Goal: Task Accomplishment & Management: Use online tool/utility

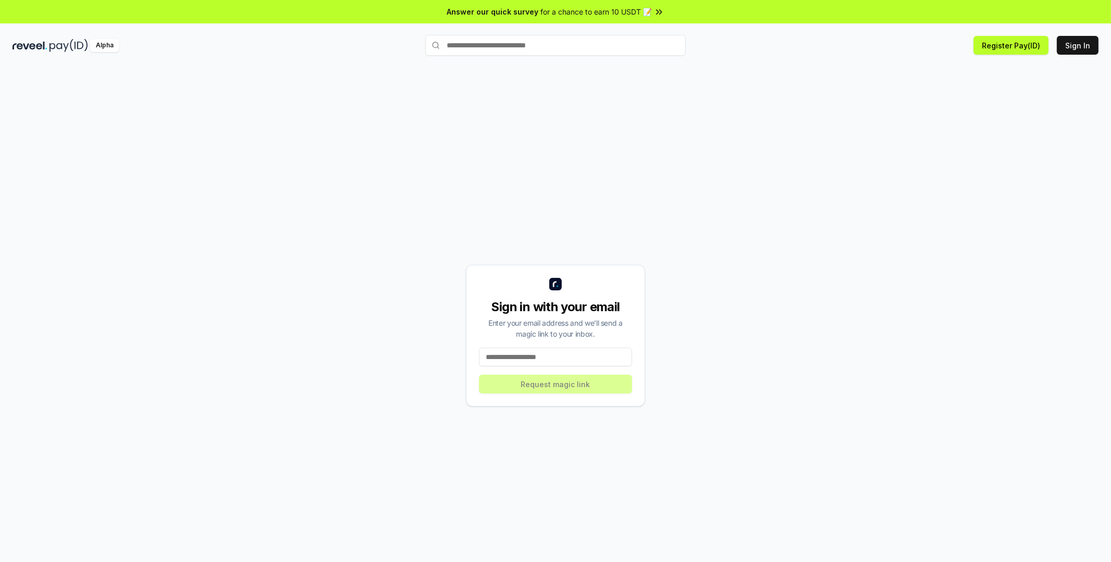
click at [68, 40] on img at bounding box center [68, 45] width 39 height 13
